Goal: Use online tool/utility: Use online tool/utility

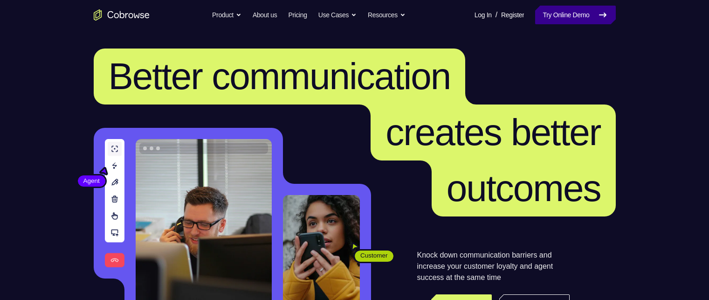
click at [608, 17] on link "Try Online Demo" at bounding box center [575, 15] width 80 height 19
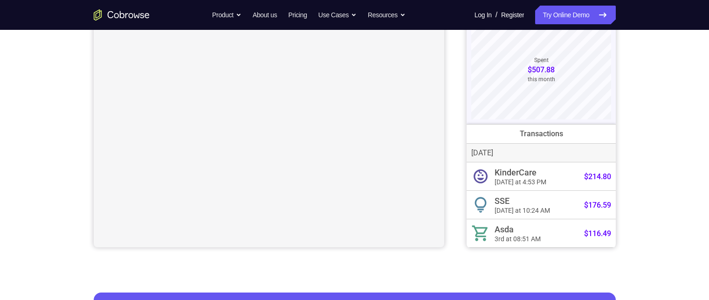
scroll to position [47, 0]
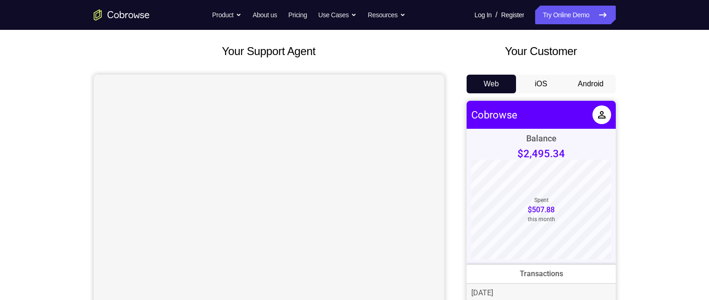
click at [607, 84] on button "Android" at bounding box center [591, 84] width 50 height 19
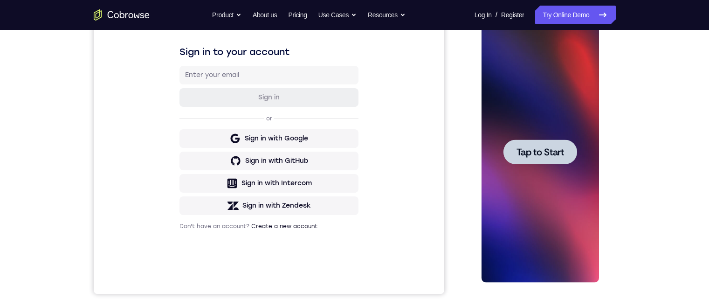
scroll to position [0, 0]
click at [545, 154] on span "Tap to Start" at bounding box center [541, 151] width 48 height 9
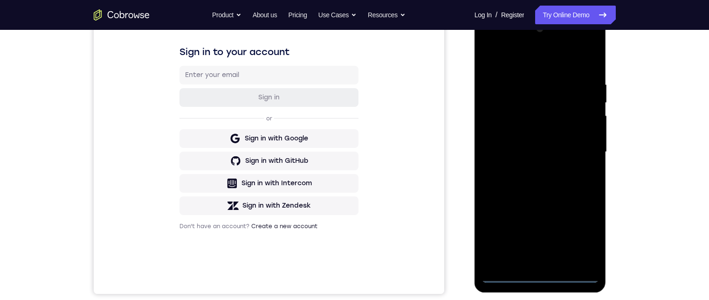
drag, startPoint x: 543, startPoint y: 271, endPoint x: 539, endPoint y: 274, distance: 5.0
click at [539, 274] on div at bounding box center [540, 151] width 117 height 261
click at [539, 275] on div at bounding box center [540, 151] width 117 height 261
click at [582, 240] on div at bounding box center [540, 151] width 117 height 261
click at [532, 60] on div at bounding box center [540, 151] width 117 height 261
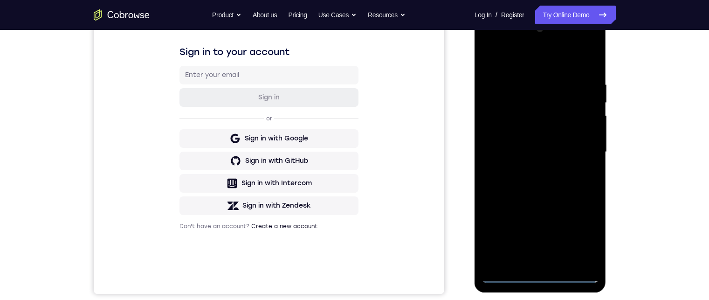
click at [582, 150] on div at bounding box center [540, 151] width 117 height 261
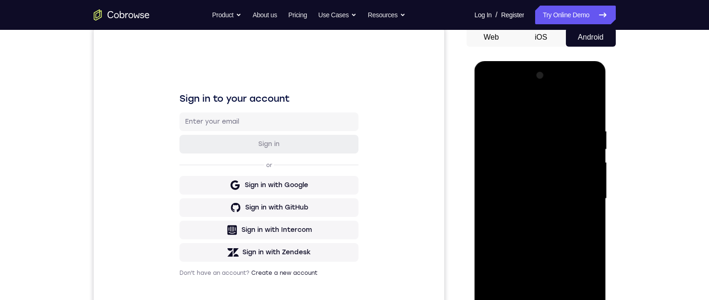
click at [532, 214] on div at bounding box center [540, 198] width 117 height 261
click at [522, 192] on div at bounding box center [540, 198] width 117 height 261
click at [532, 176] on div at bounding box center [540, 198] width 117 height 261
click at [563, 197] on div at bounding box center [540, 198] width 117 height 261
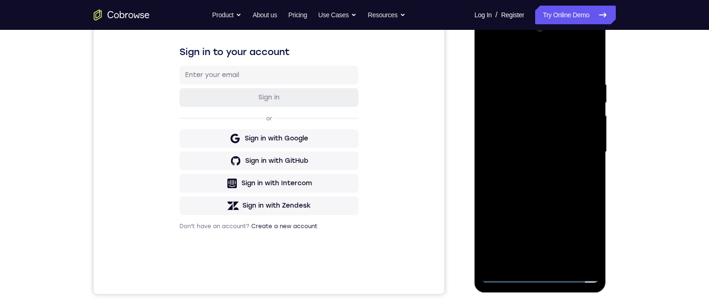
click at [584, 162] on div at bounding box center [540, 151] width 117 height 261
click at [548, 151] on div at bounding box center [540, 151] width 117 height 261
click at [561, 187] on div at bounding box center [540, 151] width 117 height 261
click at [593, 151] on div at bounding box center [540, 151] width 117 height 261
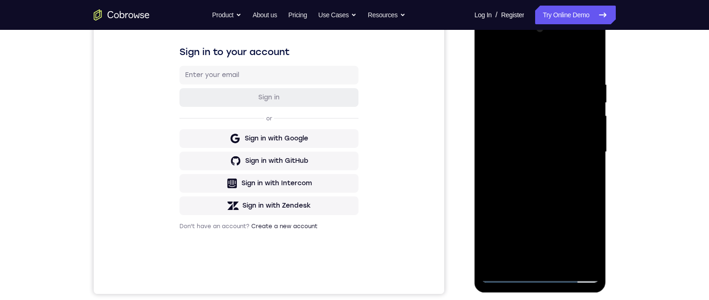
click at [593, 151] on div at bounding box center [540, 151] width 117 height 261
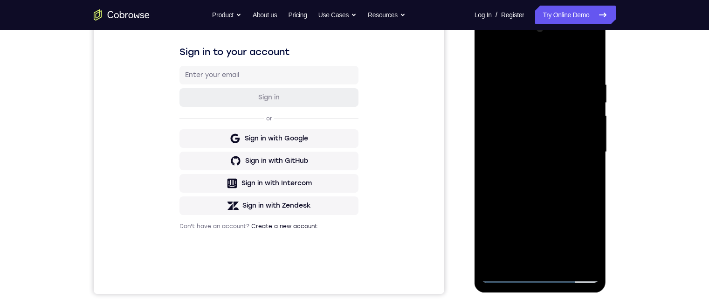
click at [593, 151] on div at bounding box center [540, 151] width 117 height 261
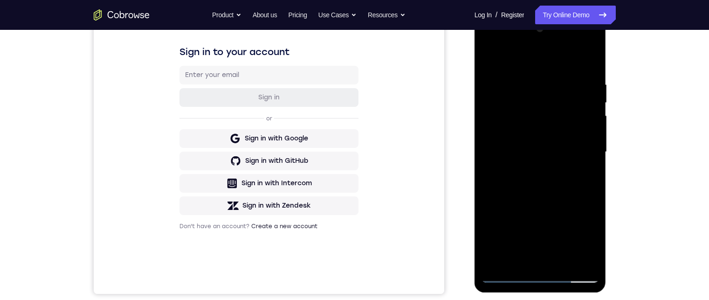
click at [593, 151] on div at bounding box center [540, 151] width 117 height 261
drag, startPoint x: 545, startPoint y: 187, endPoint x: 548, endPoint y: 127, distance: 60.7
click at [548, 127] on div at bounding box center [540, 151] width 117 height 261
drag, startPoint x: 550, startPoint y: 173, endPoint x: 554, endPoint y: 132, distance: 40.3
click at [553, 132] on div at bounding box center [540, 151] width 117 height 261
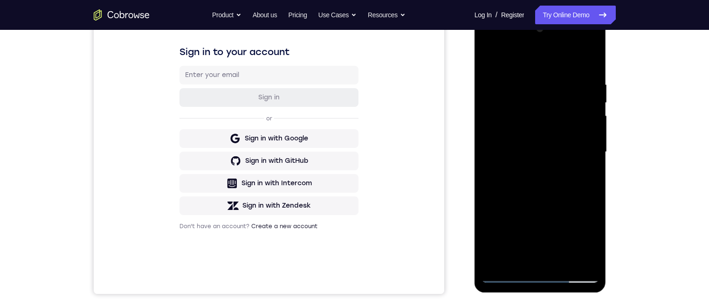
click at [551, 125] on div at bounding box center [540, 151] width 117 height 261
click at [559, 122] on div at bounding box center [540, 151] width 117 height 261
drag, startPoint x: 543, startPoint y: 190, endPoint x: 550, endPoint y: 143, distance: 47.2
click at [550, 139] on div at bounding box center [540, 151] width 117 height 261
click at [550, 176] on div at bounding box center [540, 151] width 117 height 261
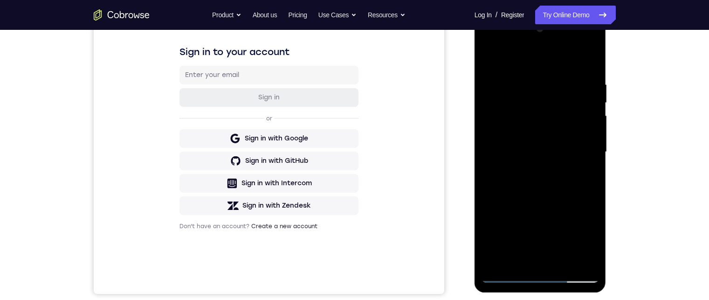
click at [555, 141] on div at bounding box center [540, 151] width 117 height 261
click at [557, 85] on div at bounding box center [540, 151] width 117 height 261
drag, startPoint x: 539, startPoint y: 151, endPoint x: 549, endPoint y: 92, distance: 59.5
click at [548, 93] on div at bounding box center [540, 151] width 117 height 261
drag, startPoint x: 541, startPoint y: 176, endPoint x: 547, endPoint y: 132, distance: 44.2
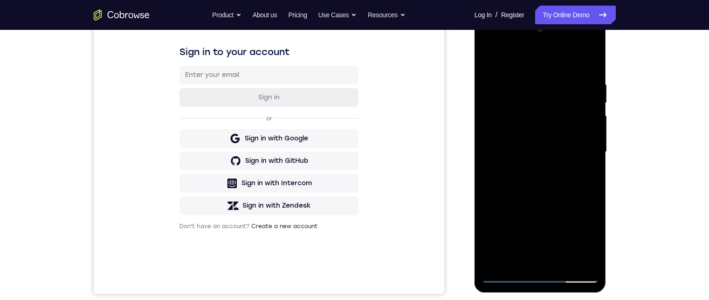
click at [551, 103] on div at bounding box center [540, 151] width 117 height 261
drag, startPoint x: 539, startPoint y: 168, endPoint x: 549, endPoint y: 97, distance: 71.9
click at [548, 98] on div at bounding box center [540, 151] width 117 height 261
drag, startPoint x: 539, startPoint y: 189, endPoint x: 550, endPoint y: 132, distance: 57.6
click at [552, 114] on div at bounding box center [540, 151] width 117 height 261
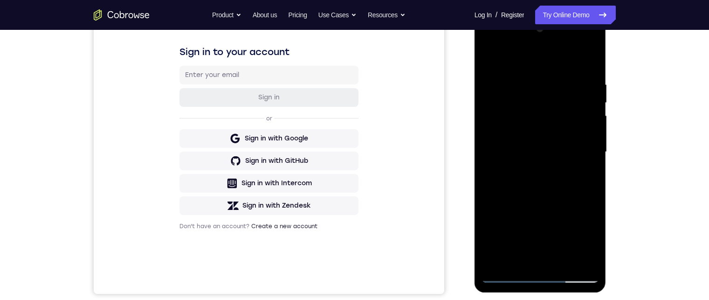
scroll to position [93, 0]
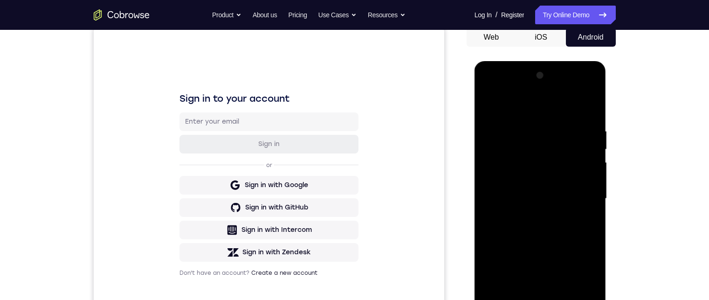
drag, startPoint x: 546, startPoint y: 179, endPoint x: 551, endPoint y: 152, distance: 27.9
click at [550, 152] on div at bounding box center [540, 198] width 117 height 261
drag, startPoint x: 539, startPoint y: 201, endPoint x: 543, endPoint y: 178, distance: 23.1
click at [554, 148] on div at bounding box center [540, 198] width 117 height 261
click at [596, 163] on div at bounding box center [540, 198] width 117 height 261
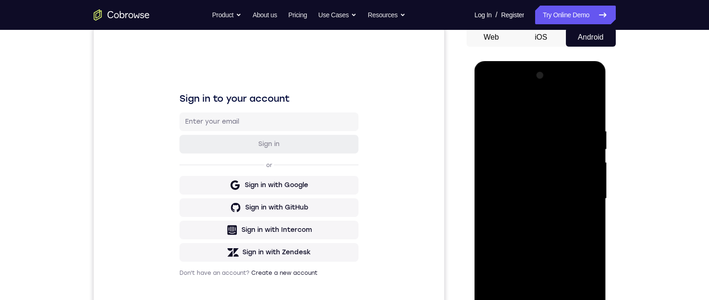
scroll to position [47, 0]
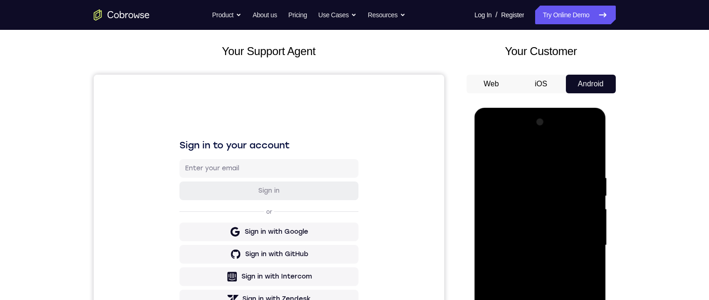
click at [595, 211] on div at bounding box center [540, 245] width 117 height 261
click at [594, 209] on div at bounding box center [540, 245] width 117 height 261
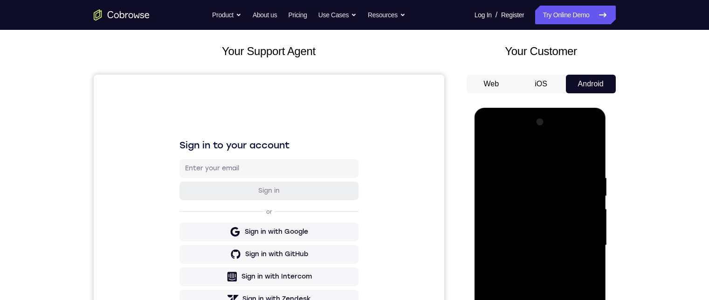
click at [594, 209] on div at bounding box center [540, 245] width 117 height 261
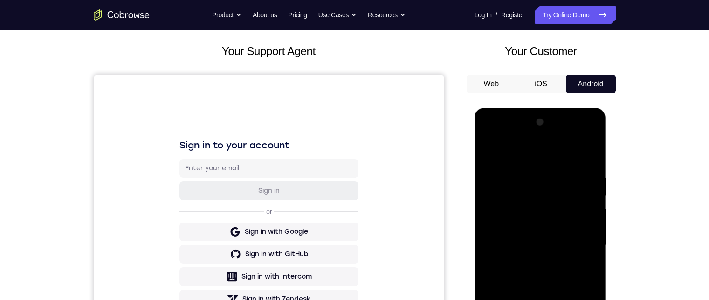
click at [594, 209] on div at bounding box center [540, 245] width 117 height 261
click at [592, 208] on div at bounding box center [540, 245] width 117 height 261
drag, startPoint x: 592, startPoint y: 208, endPoint x: 946, endPoint y: 307, distance: 367.9
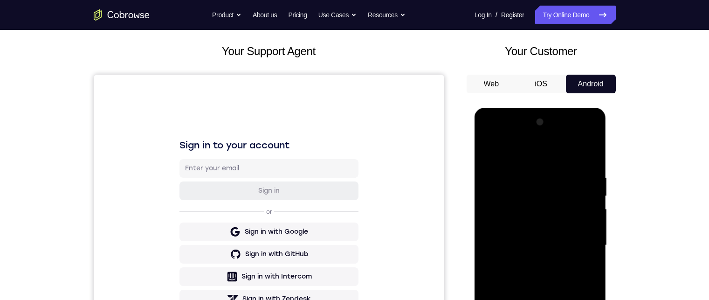
click at [592, 208] on div at bounding box center [540, 245] width 117 height 261
click at [488, 207] on div at bounding box center [540, 245] width 117 height 261
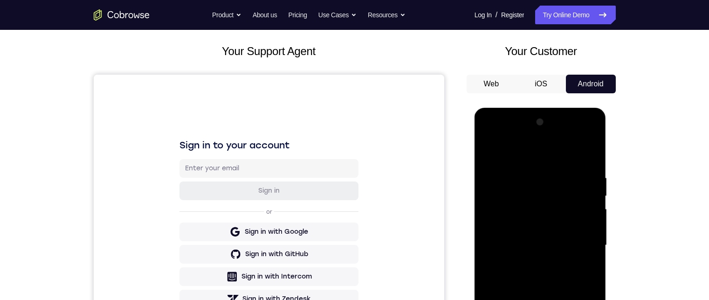
click at [488, 207] on div at bounding box center [540, 245] width 117 height 261
click at [489, 207] on div at bounding box center [540, 245] width 117 height 261
drag, startPoint x: 489, startPoint y: 207, endPoint x: 948, endPoint y: 312, distance: 471.4
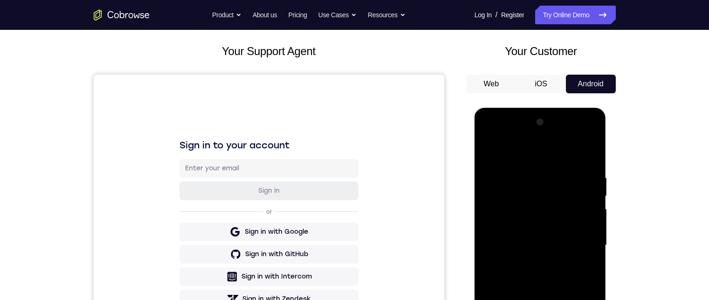
click at [489, 207] on div at bounding box center [540, 245] width 117 height 261
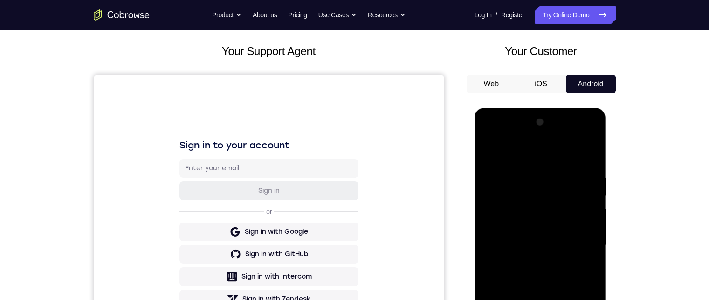
click at [489, 207] on div at bounding box center [540, 245] width 117 height 261
click at [593, 205] on div at bounding box center [540, 245] width 117 height 261
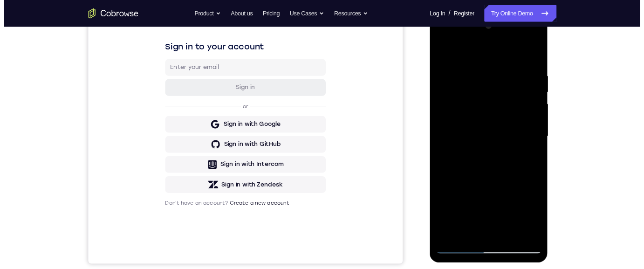
scroll to position [93, 0]
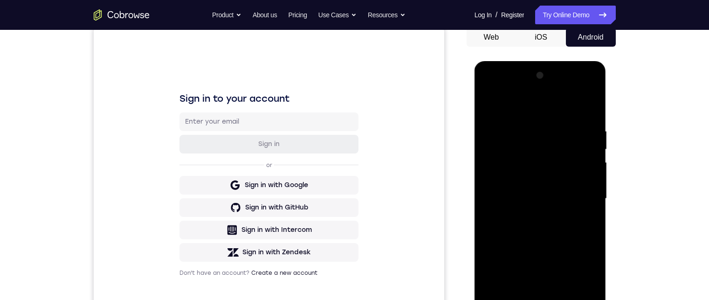
click at [593, 99] on div at bounding box center [540, 198] width 117 height 261
click at [589, 103] on div at bounding box center [540, 198] width 117 height 261
drag, startPoint x: 515, startPoint y: 229, endPoint x: 525, endPoint y: 178, distance: 52.2
click at [525, 177] on div at bounding box center [540, 198] width 117 height 261
drag, startPoint x: 535, startPoint y: 153, endPoint x: 535, endPoint y: 196, distance: 42.9
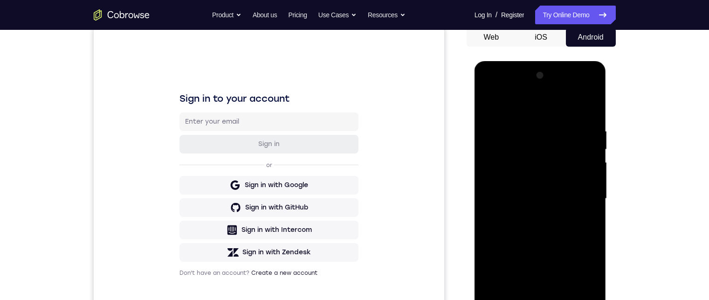
click at [535, 196] on div at bounding box center [540, 198] width 117 height 261
click at [489, 104] on div at bounding box center [540, 198] width 117 height 261
click at [595, 164] on div at bounding box center [540, 198] width 117 height 261
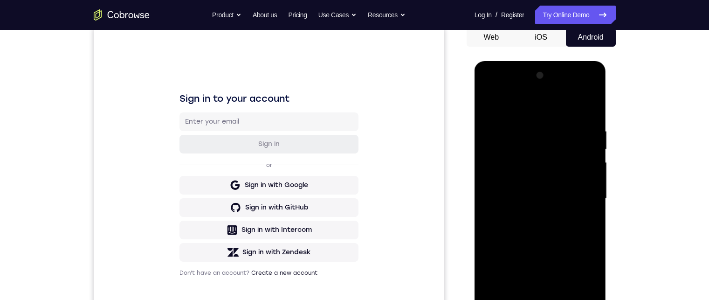
drag, startPoint x: 556, startPoint y: 201, endPoint x: 547, endPoint y: 218, distance: 19.0
click at [557, 164] on div at bounding box center [540, 198] width 117 height 261
drag, startPoint x: 547, startPoint y: 218, endPoint x: 551, endPoint y: 184, distance: 33.8
click at [551, 184] on div at bounding box center [540, 198] width 117 height 261
drag, startPoint x: 541, startPoint y: 218, endPoint x: 533, endPoint y: 228, distance: 12.3
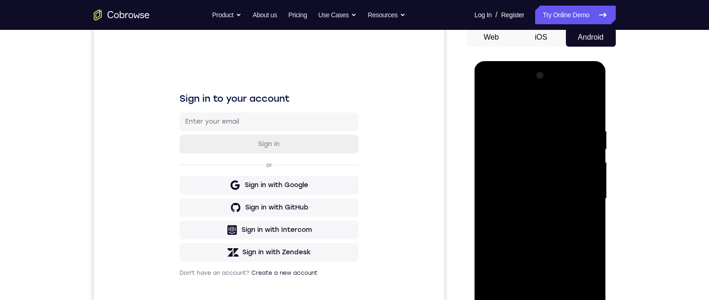
click at [548, 186] on div at bounding box center [540, 198] width 117 height 261
drag, startPoint x: 533, startPoint y: 228, endPoint x: 534, endPoint y: 235, distance: 7.1
click at [545, 190] on div at bounding box center [540, 198] width 117 height 261
click at [553, 192] on div at bounding box center [540, 198] width 117 height 261
click at [549, 188] on div at bounding box center [540, 198] width 117 height 261
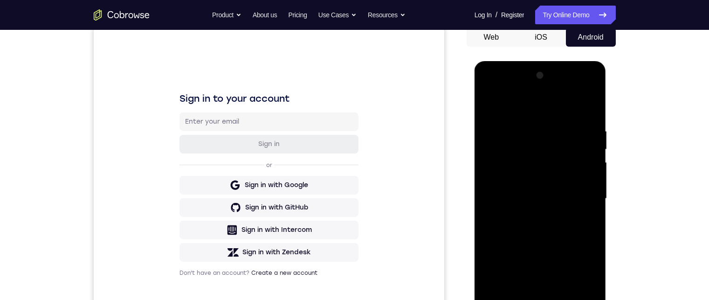
drag, startPoint x: 540, startPoint y: 211, endPoint x: 539, endPoint y: 219, distance: 8.4
click at [546, 188] on div at bounding box center [540, 198] width 117 height 261
click at [547, 191] on div at bounding box center [540, 198] width 117 height 261
click at [552, 191] on div at bounding box center [540, 198] width 117 height 261
drag, startPoint x: 544, startPoint y: 211, endPoint x: 540, endPoint y: 242, distance: 31.9
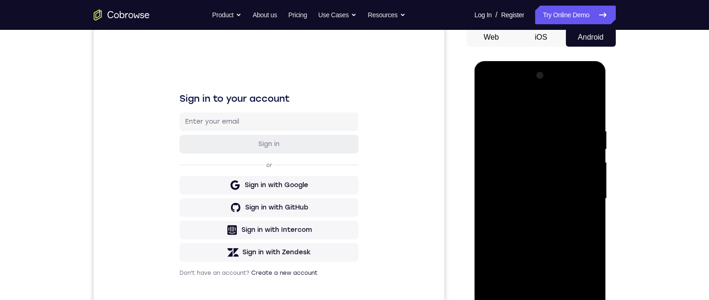
click at [551, 188] on div at bounding box center [540, 198] width 117 height 261
click at [554, 190] on div at bounding box center [540, 198] width 117 height 261
click at [559, 185] on div at bounding box center [540, 198] width 117 height 261
click at [561, 183] on div at bounding box center [540, 198] width 117 height 261
drag, startPoint x: 549, startPoint y: 231, endPoint x: 547, endPoint y: 224, distance: 7.6
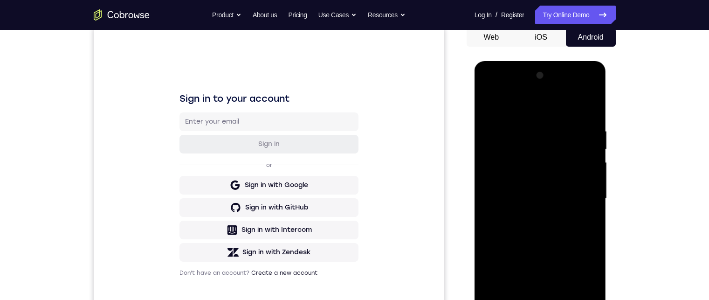
click at [562, 187] on div at bounding box center [540, 198] width 117 height 261
click at [560, 178] on div at bounding box center [540, 198] width 117 height 261
drag, startPoint x: 546, startPoint y: 228, endPoint x: 554, endPoint y: 209, distance: 20.3
click at [558, 195] on div at bounding box center [540, 198] width 117 height 261
drag, startPoint x: 551, startPoint y: 222, endPoint x: 545, endPoint y: 234, distance: 13.4
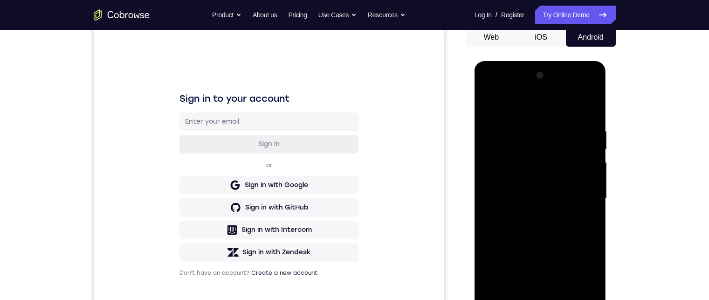
click at [559, 200] on div at bounding box center [540, 198] width 117 height 261
click at [560, 201] on div at bounding box center [540, 198] width 117 height 261
drag, startPoint x: 547, startPoint y: 235, endPoint x: 559, endPoint y: 191, distance: 45.7
click at [561, 187] on div at bounding box center [540, 198] width 117 height 261
click at [560, 197] on div at bounding box center [540, 198] width 117 height 261
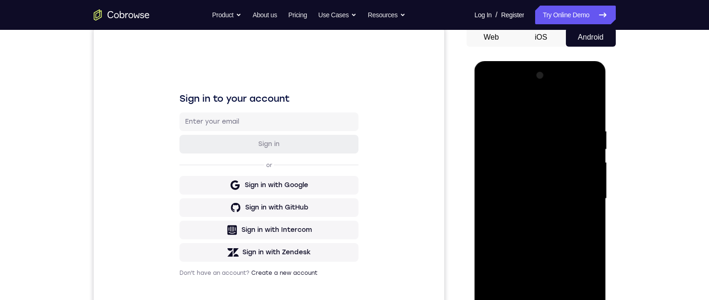
click at [563, 188] on div at bounding box center [540, 198] width 117 height 261
click at [558, 200] on div at bounding box center [540, 198] width 117 height 261
click at [557, 204] on div at bounding box center [540, 198] width 117 height 261
click at [557, 200] on div at bounding box center [540, 198] width 117 height 261
click at [553, 205] on div at bounding box center [540, 198] width 117 height 261
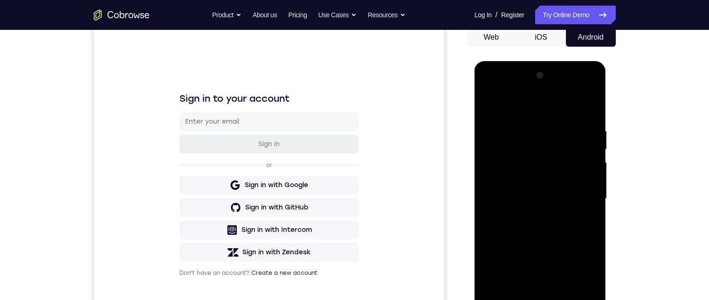
click at [554, 212] on div at bounding box center [540, 198] width 117 height 261
click at [550, 209] on div at bounding box center [540, 198] width 117 height 261
click at [556, 204] on div at bounding box center [540, 198] width 117 height 261
click at [563, 199] on div at bounding box center [540, 198] width 117 height 261
click at [588, 172] on div at bounding box center [540, 198] width 117 height 261
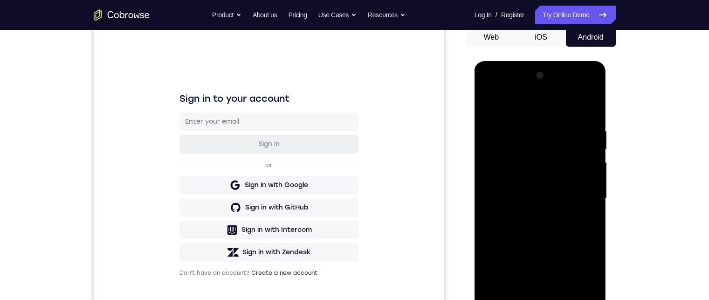
click at [588, 172] on div at bounding box center [540, 198] width 117 height 261
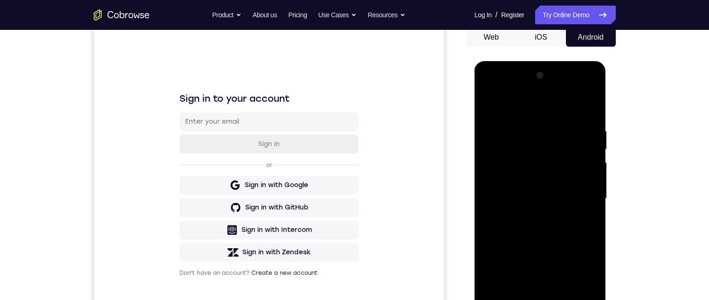
click at [487, 256] on div at bounding box center [540, 198] width 117 height 261
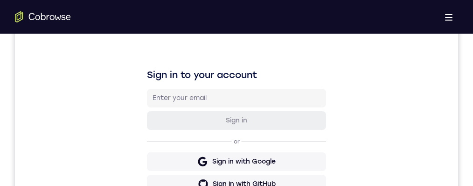
scroll to position [187, 0]
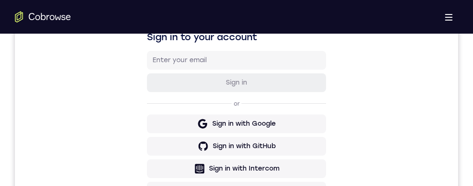
scroll to position [280, 0]
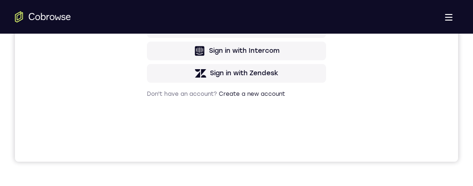
drag, startPoint x: 223, startPoint y: 468, endPoint x: 228, endPoint y: 441, distance: 28.1
drag, startPoint x: 228, startPoint y: 449, endPoint x: 229, endPoint y: 442, distance: 7.1
drag, startPoint x: 228, startPoint y: 442, endPoint x: 230, endPoint y: 431, distance: 11.1
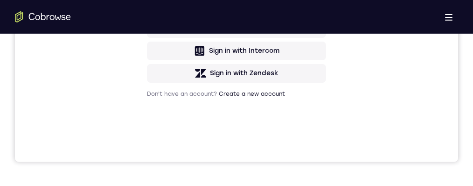
drag, startPoint x: 226, startPoint y: 453, endPoint x: 230, endPoint y: 442, distance: 12.0
drag, startPoint x: 238, startPoint y: 452, endPoint x: 276, endPoint y: 452, distance: 38.2
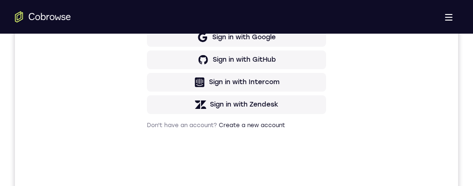
drag, startPoint x: 251, startPoint y: 477, endPoint x: 252, endPoint y: 450, distance: 27.5
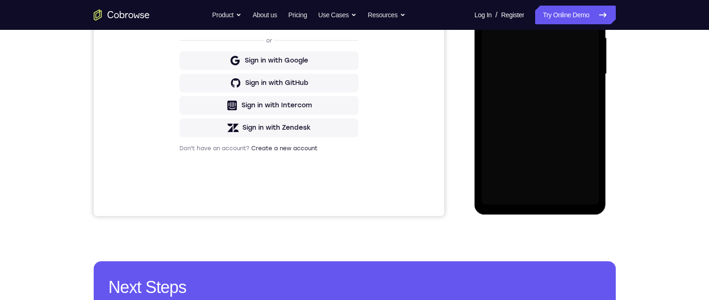
scroll to position [124, 0]
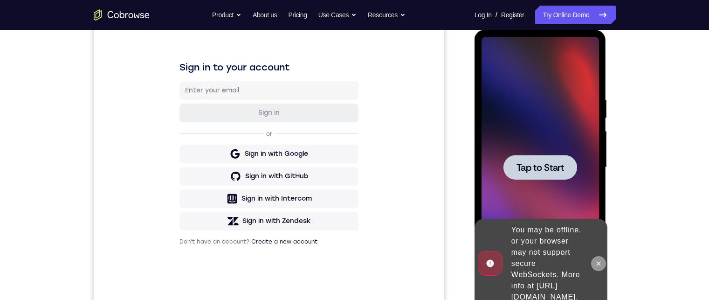
drag, startPoint x: 605, startPoint y: 257, endPoint x: 815, endPoint y: 138, distance: 241.8
click at [605, 257] on button at bounding box center [598, 263] width 15 height 15
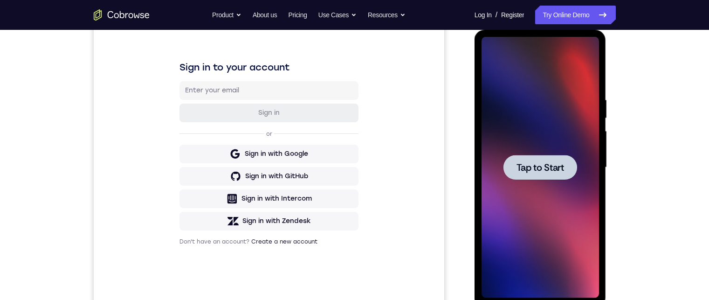
click at [546, 167] on span "Tap to Start" at bounding box center [541, 167] width 48 height 9
click at [541, 172] on span "Tap to Start" at bounding box center [541, 167] width 48 height 9
click at [541, 169] on span "Tap to Start" at bounding box center [541, 167] width 48 height 9
click at [540, 172] on span "Tap to Start" at bounding box center [541, 167] width 48 height 9
click at [565, 176] on div at bounding box center [541, 167] width 74 height 25
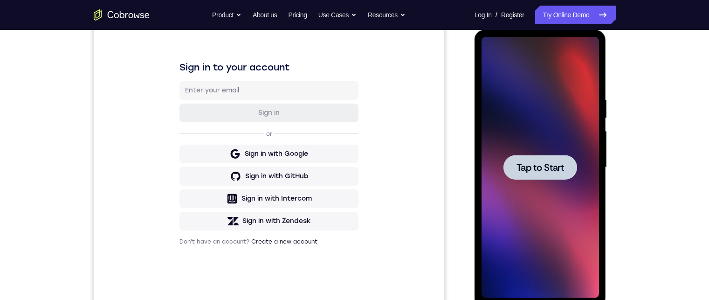
click at [565, 176] on div at bounding box center [541, 167] width 74 height 25
click at [557, 155] on div at bounding box center [541, 167] width 74 height 25
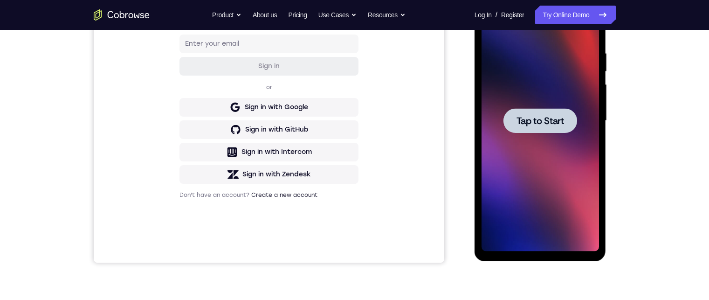
click at [516, 184] on div at bounding box center [540, 120] width 117 height 261
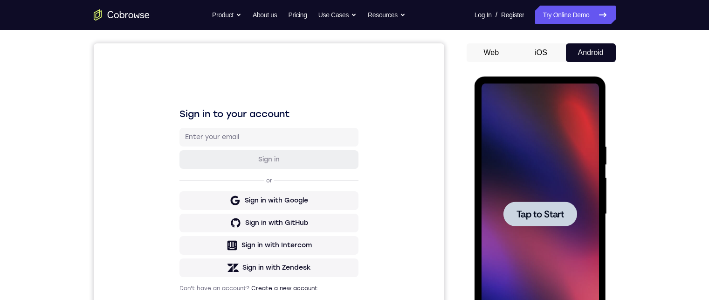
click at [563, 217] on span "Tap to Start" at bounding box center [541, 213] width 48 height 9
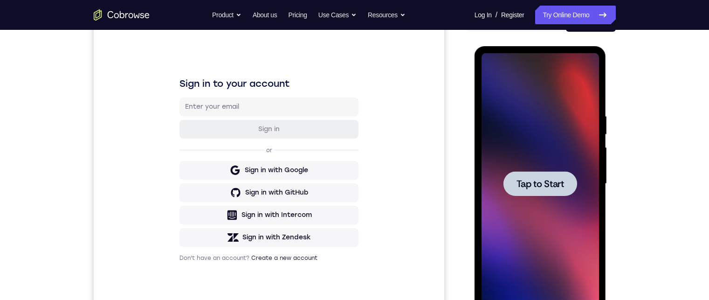
click at [543, 179] on span "Tap to Start" at bounding box center [541, 183] width 48 height 9
click at [552, 190] on div at bounding box center [541, 183] width 74 height 25
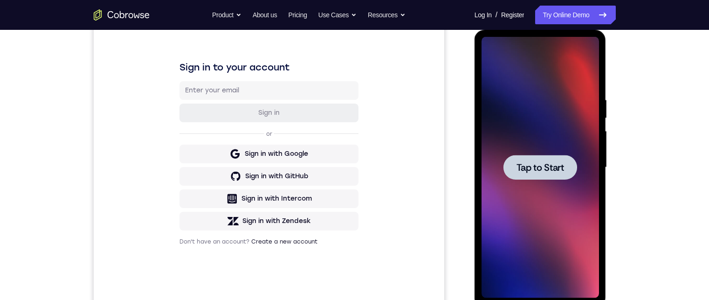
click at [513, 165] on div at bounding box center [541, 167] width 74 height 25
click at [523, 163] on span "Tap to Start" at bounding box center [541, 167] width 48 height 9
click at [558, 167] on span "Tap to Start" at bounding box center [541, 167] width 48 height 9
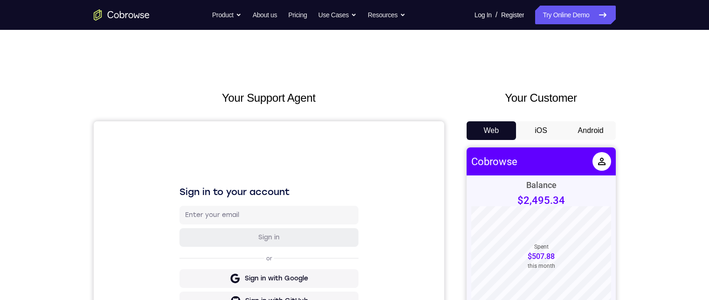
click at [596, 130] on button "Android" at bounding box center [591, 130] width 50 height 19
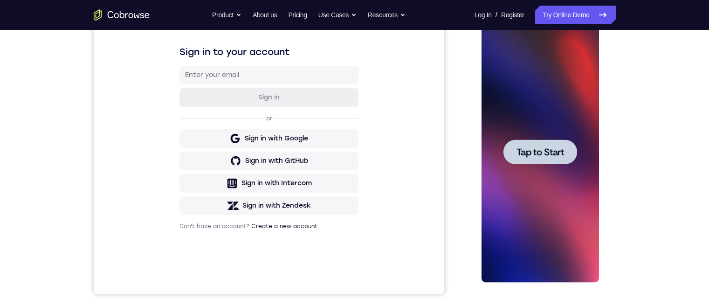
click at [554, 157] on div "Tap to Start" at bounding box center [540, 151] width 117 height 261
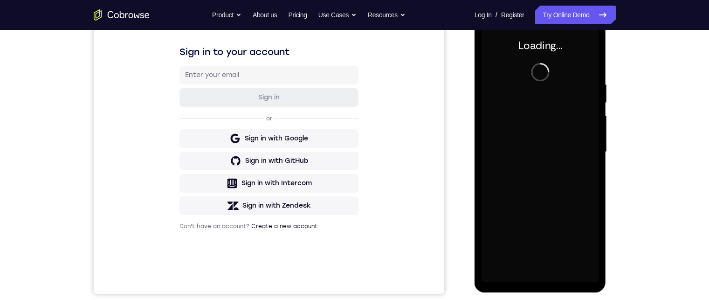
click at [553, 159] on div at bounding box center [540, 151] width 117 height 261
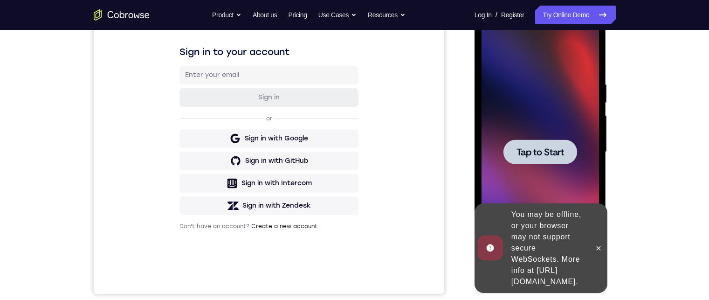
click at [552, 154] on span "Tap to Start" at bounding box center [541, 151] width 48 height 9
click at [601, 244] on icon at bounding box center [598, 247] width 7 height 7
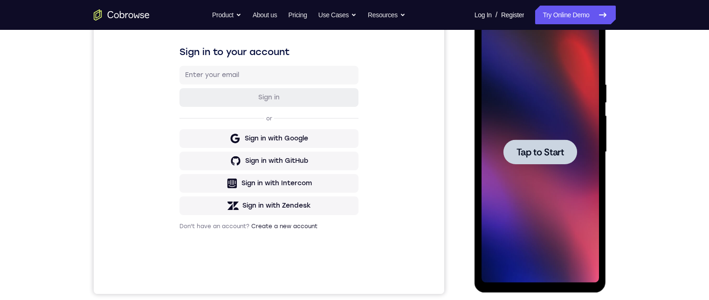
click at [558, 151] on span "Tap to Start" at bounding box center [541, 151] width 48 height 9
click at [546, 157] on span "Tap to Start" at bounding box center [541, 151] width 48 height 9
drag, startPoint x: 546, startPoint y: 157, endPoint x: 546, endPoint y: 162, distance: 5.7
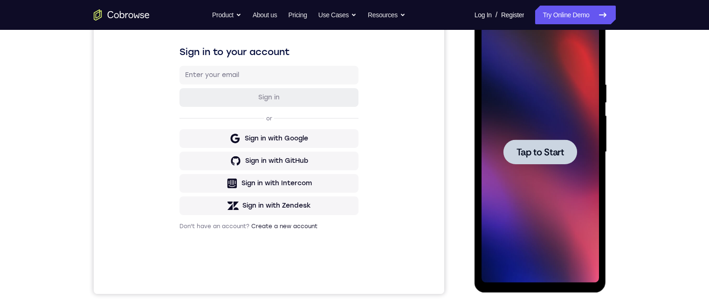
click at [546, 159] on button "Tap to Start" at bounding box center [541, 151] width 74 height 25
click at [546, 162] on div at bounding box center [541, 151] width 74 height 25
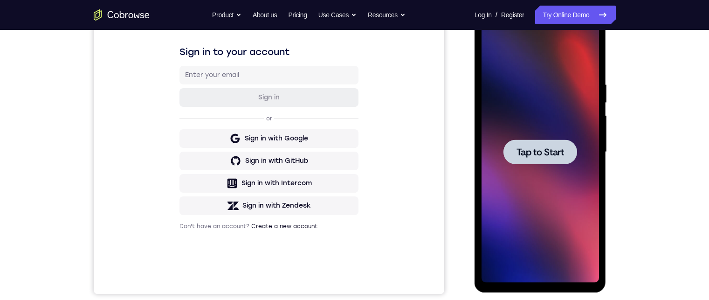
click at [546, 162] on div at bounding box center [541, 151] width 74 height 25
click at [552, 143] on div at bounding box center [541, 151] width 74 height 25
click at [548, 146] on button "Tap to Start" at bounding box center [541, 151] width 74 height 25
click at [548, 147] on span "Tap to Start" at bounding box center [541, 151] width 48 height 9
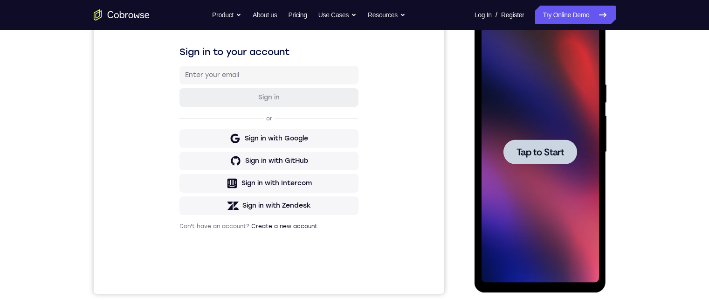
click at [541, 149] on span "Tap to Start" at bounding box center [541, 151] width 48 height 9
click at [541, 152] on span "Tap to Start" at bounding box center [541, 151] width 48 height 9
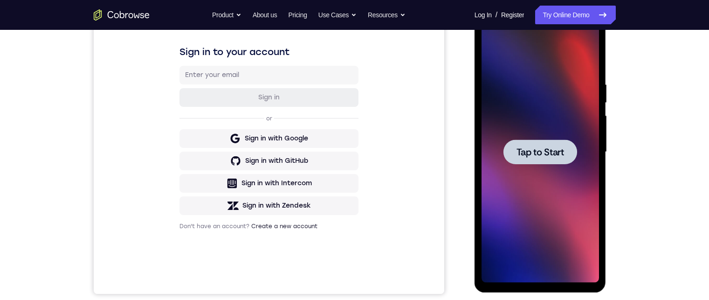
click at [541, 152] on span "Tap to Start" at bounding box center [541, 151] width 48 height 9
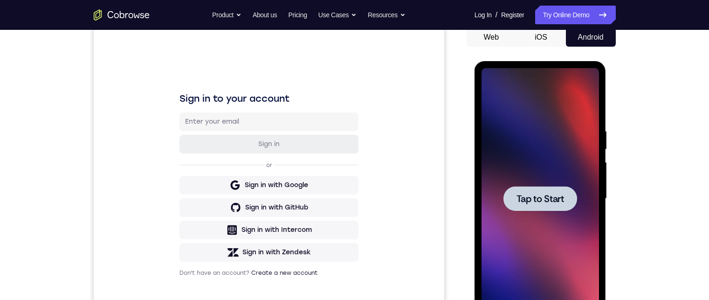
click at [541, 199] on span "Tap to Start" at bounding box center [541, 198] width 48 height 9
click at [540, 199] on span "Tap to Start" at bounding box center [541, 198] width 48 height 9
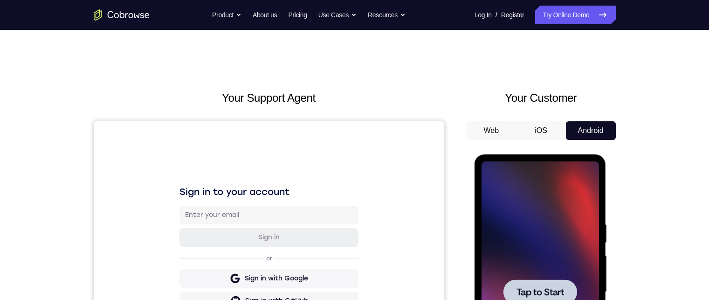
click at [553, 289] on span "Tap to Start" at bounding box center [541, 291] width 48 height 9
click at [511, 293] on div at bounding box center [541, 291] width 74 height 25
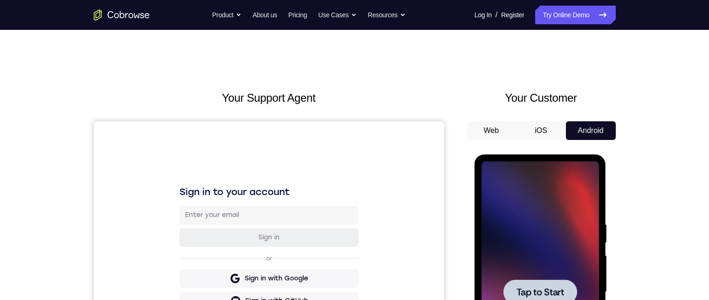
click at [511, 293] on div at bounding box center [541, 291] width 74 height 25
click at [510, 294] on div at bounding box center [541, 291] width 74 height 25
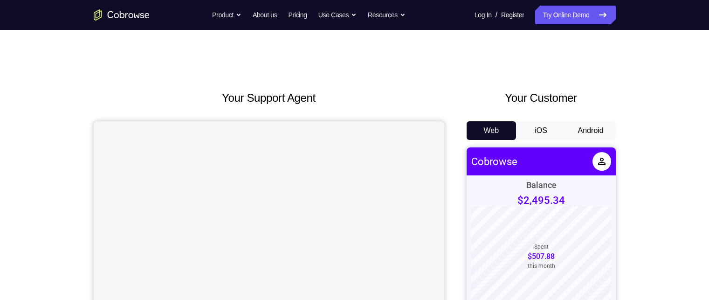
drag, startPoint x: 578, startPoint y: 132, endPoint x: 98, endPoint y: 4, distance: 496.7
click at [578, 69] on button "Android" at bounding box center [591, 130] width 50 height 19
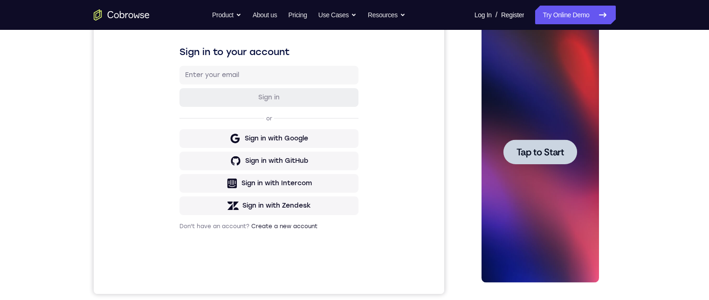
click at [565, 69] on div at bounding box center [541, 151] width 74 height 25
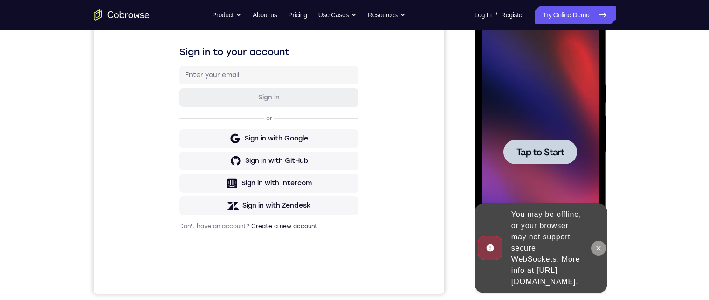
drag, startPoint x: 600, startPoint y: 243, endPoint x: 1082, endPoint y: 267, distance: 482.7
click at [600, 69] on icon at bounding box center [598, 247] width 7 height 7
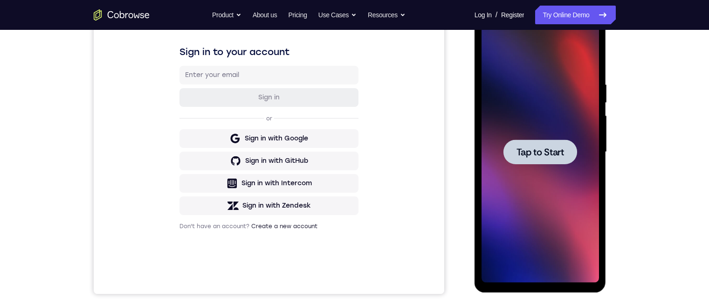
drag, startPoint x: 548, startPoint y: 163, endPoint x: 509, endPoint y: 177, distance: 41.7
click at [548, 69] on div at bounding box center [541, 151] width 74 height 25
click at [561, 69] on span "Tap to Start" at bounding box center [541, 151] width 48 height 9
click at [560, 69] on span "Tap to Start" at bounding box center [541, 151] width 48 height 9
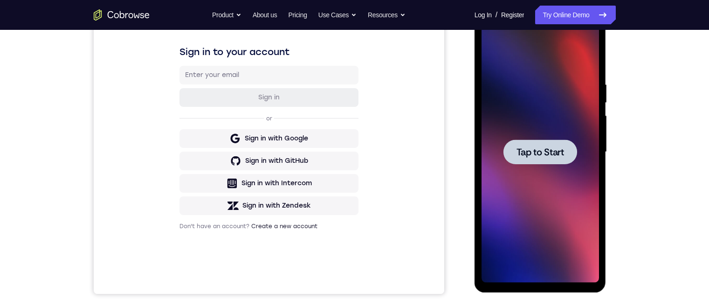
click at [560, 69] on span "Tap to Start" at bounding box center [541, 151] width 48 height 9
click at [516, 69] on div at bounding box center [541, 151] width 74 height 25
drag, startPoint x: 516, startPoint y: 159, endPoint x: 824, endPoint y: 313, distance: 344.7
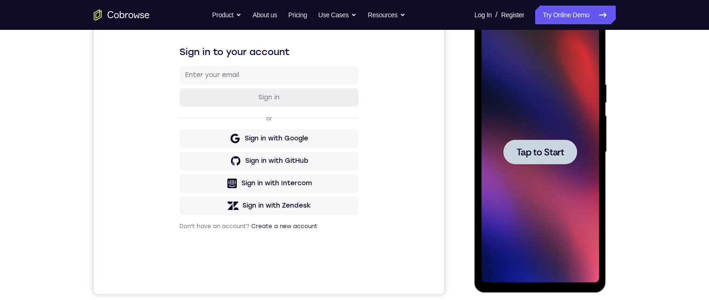
click at [516, 69] on div at bounding box center [541, 151] width 74 height 25
click at [560, 69] on span "Tap to Start" at bounding box center [541, 151] width 48 height 9
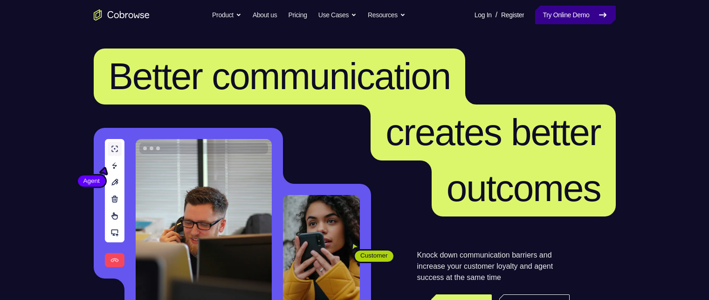
click at [587, 20] on link "Try Online Demo" at bounding box center [575, 15] width 80 height 19
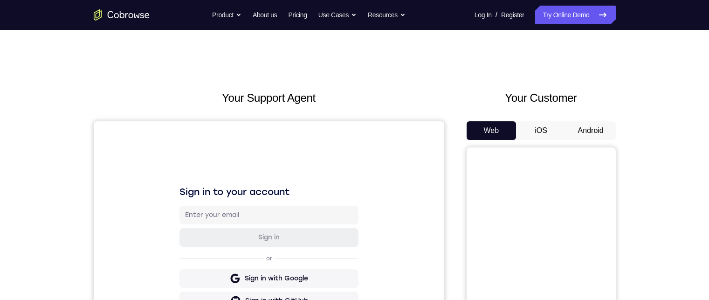
click at [601, 132] on button "Android" at bounding box center [591, 130] width 50 height 19
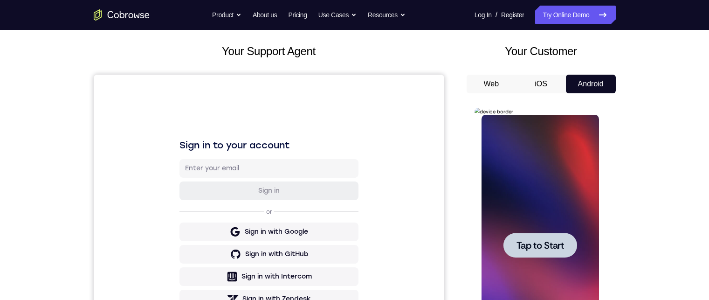
click at [547, 241] on span "Tap to Start" at bounding box center [541, 245] width 48 height 9
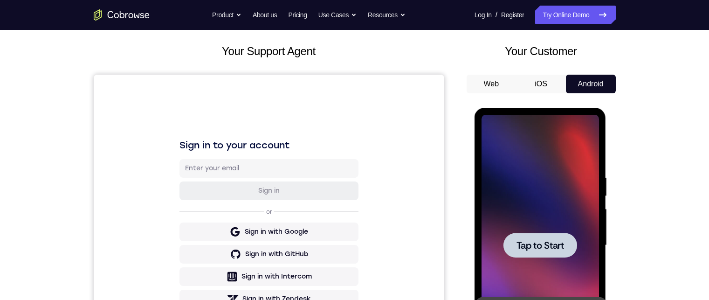
click at [552, 242] on span "Tap to Start" at bounding box center [541, 245] width 48 height 9
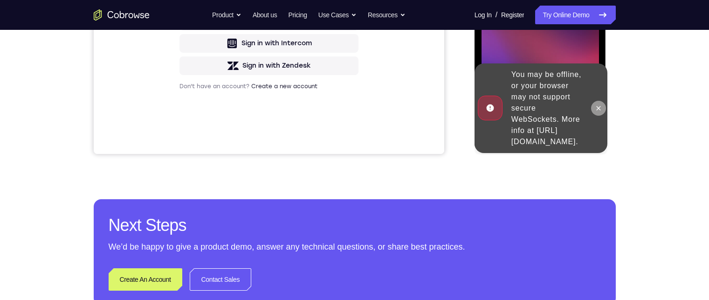
click at [600, 104] on icon at bounding box center [598, 107] width 7 height 7
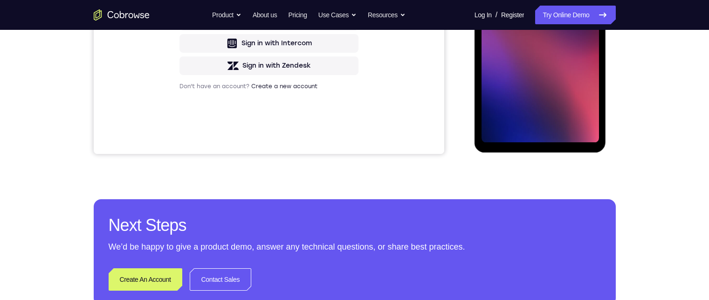
scroll to position [233, 0]
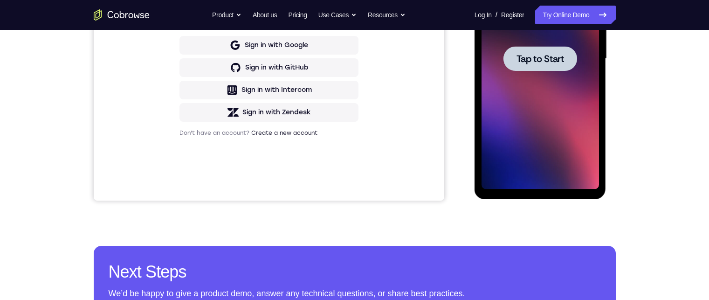
click at [543, 51] on div at bounding box center [541, 58] width 74 height 25
click at [546, 60] on span "Tap to Start" at bounding box center [541, 58] width 48 height 9
click at [532, 56] on span "Tap to Start" at bounding box center [541, 58] width 48 height 9
click at [532, 55] on span "Tap to Start" at bounding box center [541, 58] width 48 height 9
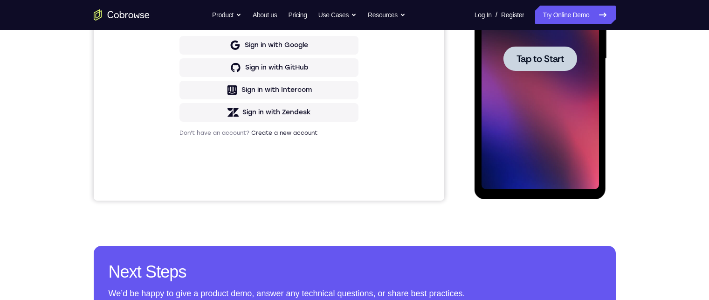
click at [532, 55] on span "Tap to Start" at bounding box center [541, 58] width 48 height 9
click at [329, 11] on div "Sign in or Sign in with Google Sign in with GitHub Sign in with Intercom Sign i…" at bounding box center [268, 46] width 179 height 149
drag, startPoint x: 290, startPoint y: 40, endPoint x: 282, endPoint y: 47, distance: 10.6
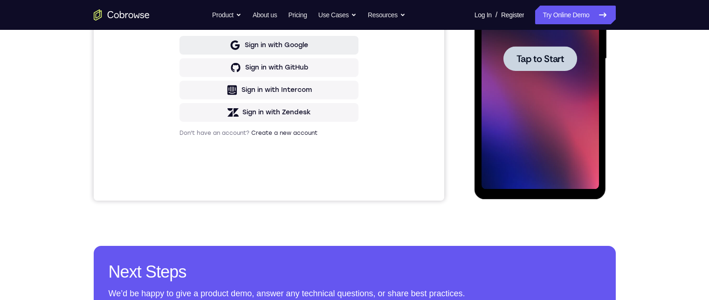
click at [290, 39] on button "Sign in with Google" at bounding box center [268, 45] width 179 height 19
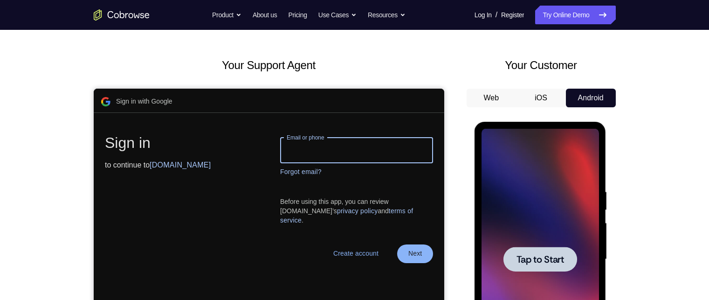
scroll to position [79, 0]
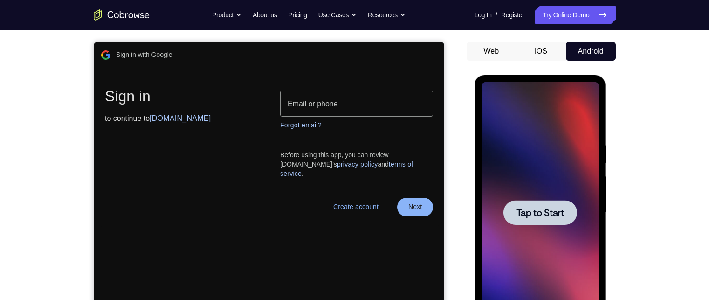
click at [541, 220] on div at bounding box center [541, 212] width 74 height 25
click at [543, 219] on div at bounding box center [541, 212] width 74 height 25
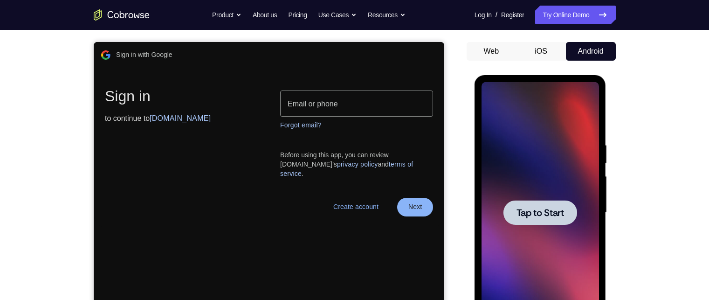
scroll to position [338, 0]
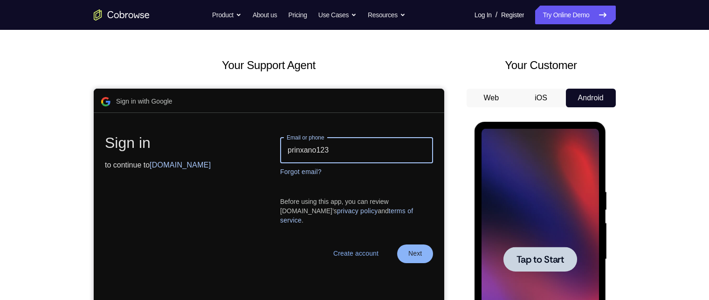
type input "prinxano123"
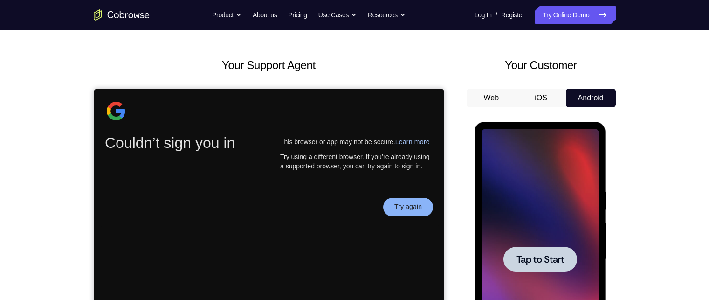
click at [420, 218] on link "Try again" at bounding box center [408, 207] width 50 height 22
click at [560, 262] on span "Tap to Start" at bounding box center [541, 259] width 48 height 9
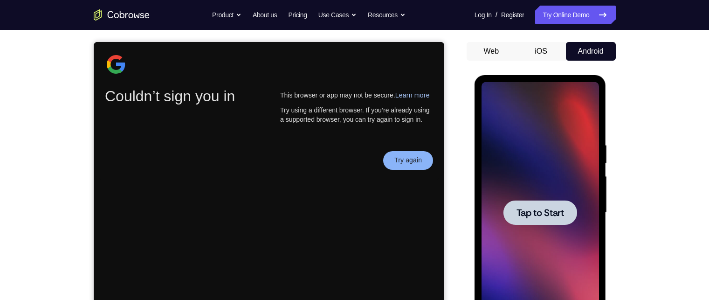
click at [533, 228] on div at bounding box center [540, 212] width 117 height 261
click at [540, 223] on div at bounding box center [541, 212] width 74 height 25
click at [550, 221] on div at bounding box center [541, 212] width 74 height 25
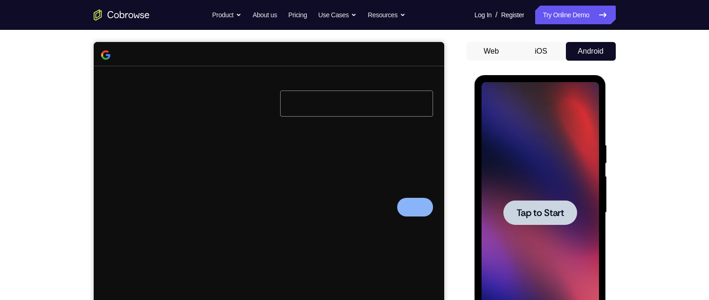
click at [550, 221] on div at bounding box center [541, 212] width 74 height 25
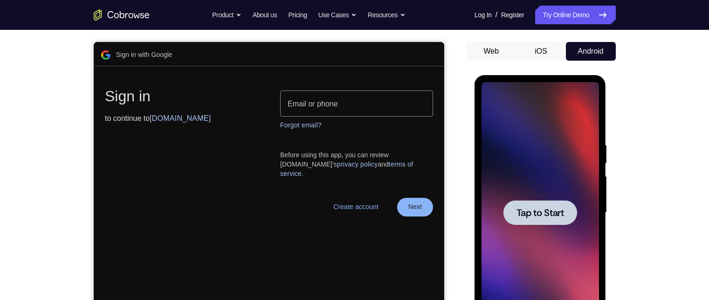
scroll to position [219, 0]
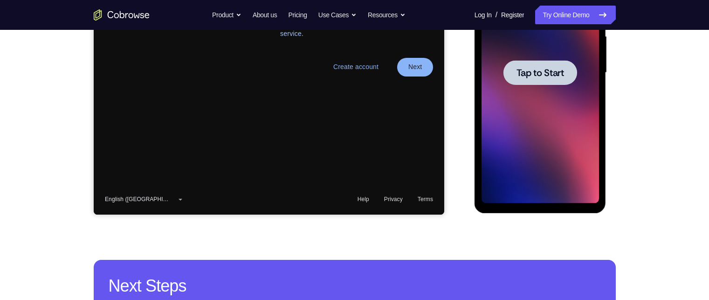
drag, startPoint x: 76, startPoint y: 147, endPoint x: 345, endPoint y: 304, distance: 311.6
click at [402, 235] on div "Your Support Agent Your Customer Web iOS Android Next Steps We’d be happy to gi…" at bounding box center [354, 118] width 597 height 615
drag, startPoint x: 550, startPoint y: 69, endPoint x: 834, endPoint y: -62, distance: 312.9
click at [550, 69] on span "Tap to Start" at bounding box center [541, 72] width 48 height 9
click at [530, 77] on span "Tap to Start" at bounding box center [541, 72] width 48 height 9
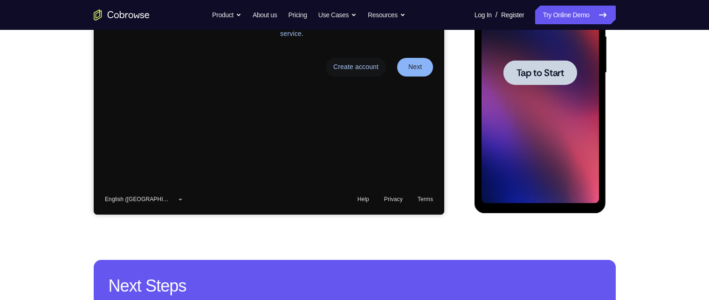
click at [529, 79] on button "Tap to Start" at bounding box center [541, 72] width 74 height 25
click at [529, 79] on div at bounding box center [541, 72] width 74 height 25
drag, startPoint x: 561, startPoint y: 68, endPoint x: 785, endPoint y: 84, distance: 224.4
click at [561, 68] on span "Tap to Start" at bounding box center [541, 72] width 48 height 9
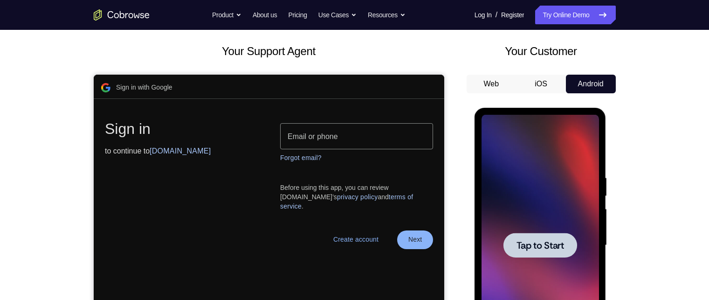
scroll to position [33, 0]
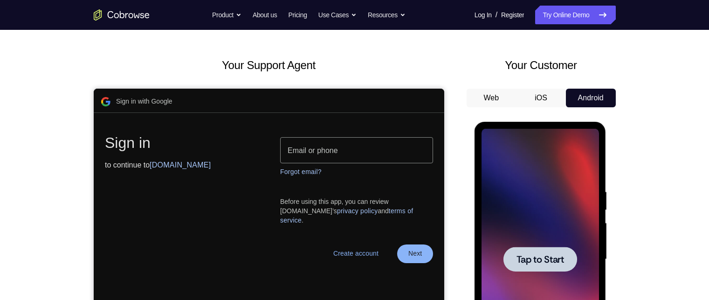
click at [542, 254] on button "Tap to Start" at bounding box center [541, 259] width 74 height 25
click at [542, 257] on span "Tap to Start" at bounding box center [541, 259] width 48 height 9
click at [539, 264] on span "Tap to Start" at bounding box center [541, 259] width 48 height 9
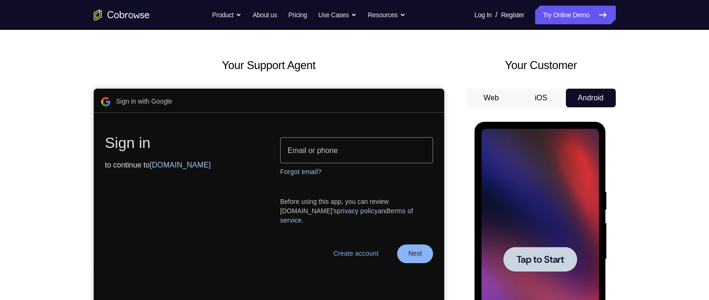
click at [545, 103] on button "iOS" at bounding box center [541, 98] width 50 height 19
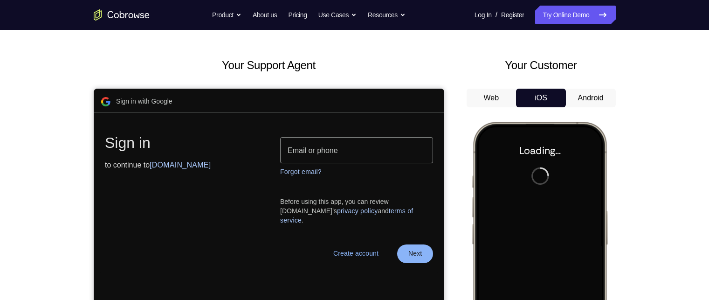
drag, startPoint x: 591, startPoint y: 110, endPoint x: 119, endPoint y: 1, distance: 484.3
click at [591, 110] on div "Web iOS Android" at bounding box center [541, 245] width 149 height 313
click at [586, 100] on button "Android" at bounding box center [591, 98] width 50 height 19
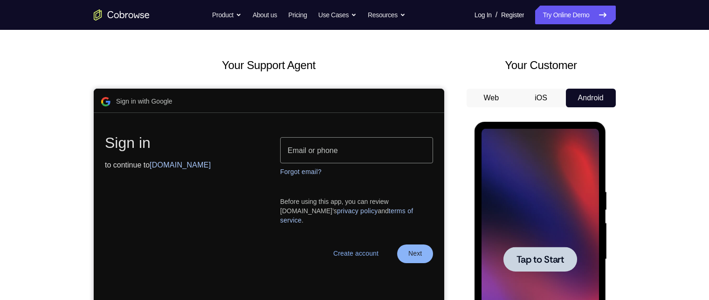
click at [532, 258] on span "Tap to Start" at bounding box center [541, 259] width 48 height 9
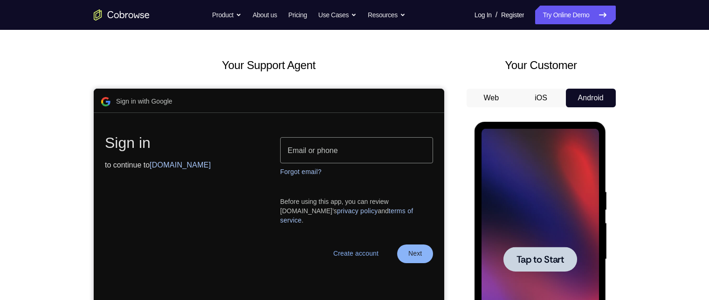
click at [532, 258] on span "Tap to Start" at bounding box center [541, 259] width 48 height 9
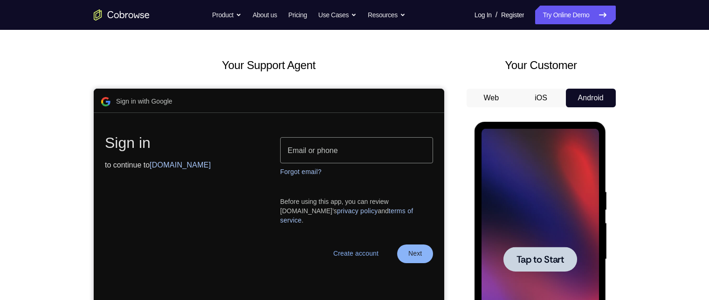
click at [532, 258] on span "Tap to Start" at bounding box center [541, 259] width 48 height 9
click at [537, 259] on span "Tap to Start" at bounding box center [541, 259] width 48 height 9
click at [535, 257] on span "Tap to Start" at bounding box center [541, 259] width 48 height 9
click at [535, 258] on span "Tap to Start" at bounding box center [541, 259] width 48 height 9
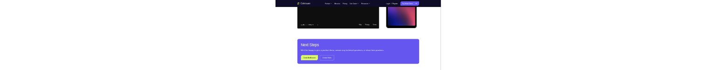
scroll to position [0, 0]
